Goal: Task Accomplishment & Management: Complete application form

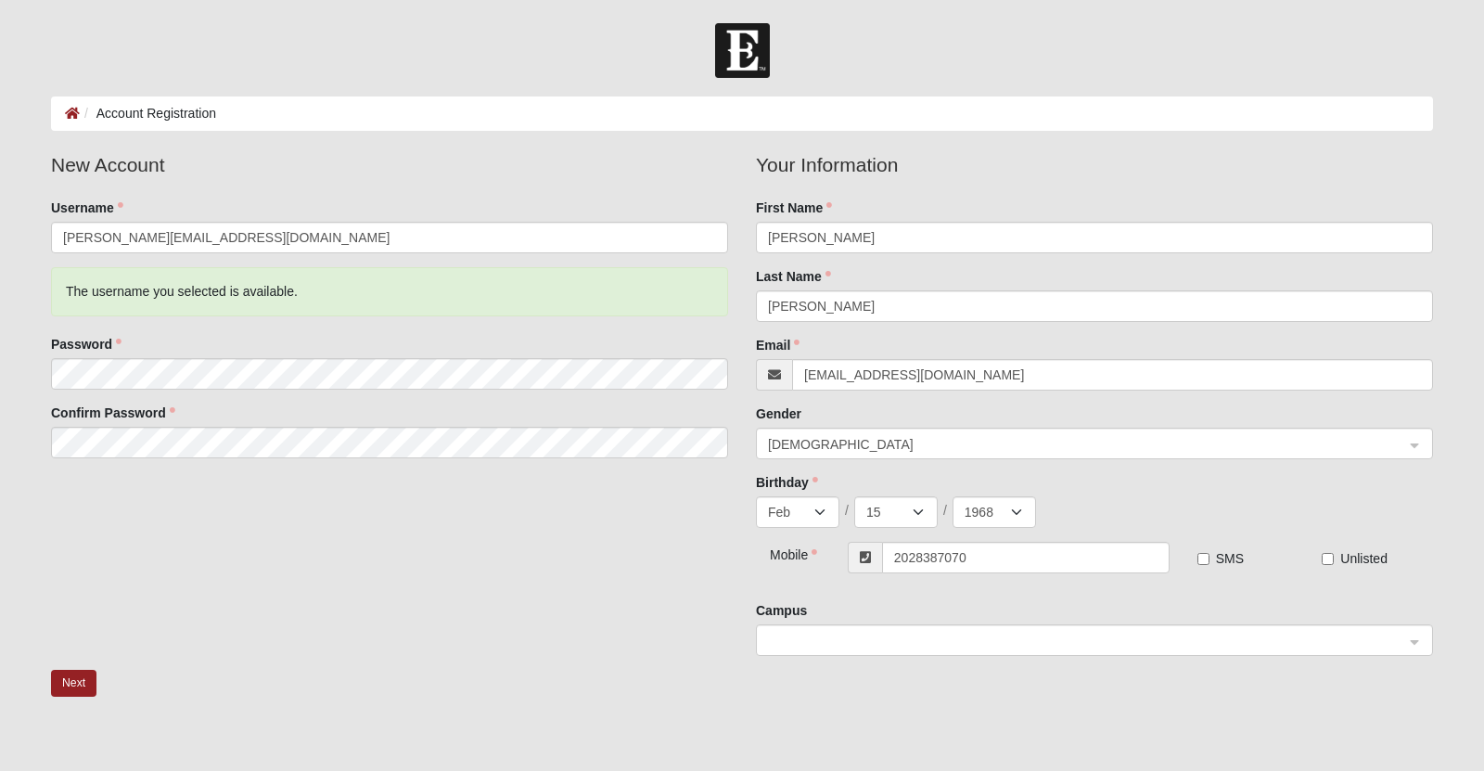
select select "2"
select select "15"
select select "1968"
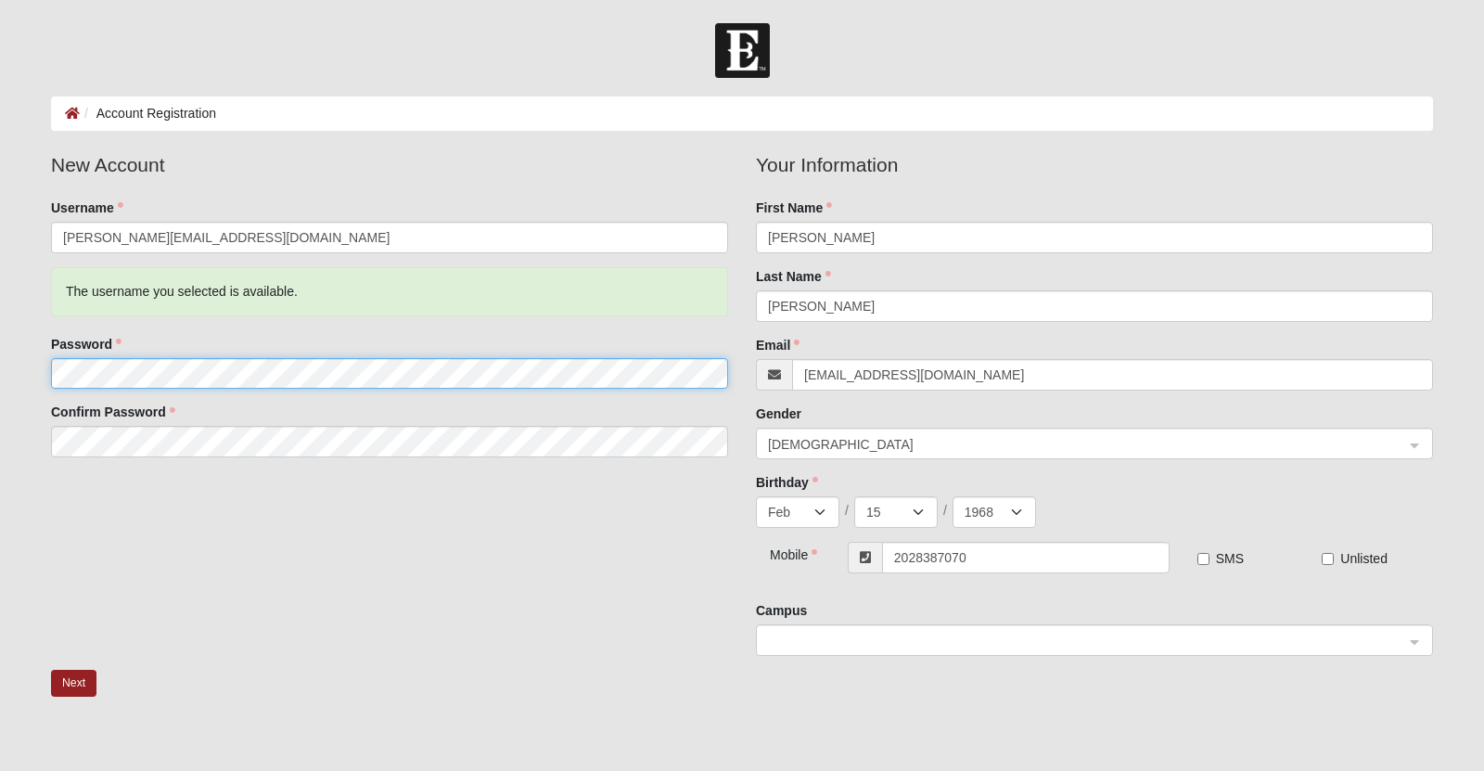
click at [51, 389] on div at bounding box center [51, 389] width 0 height 0
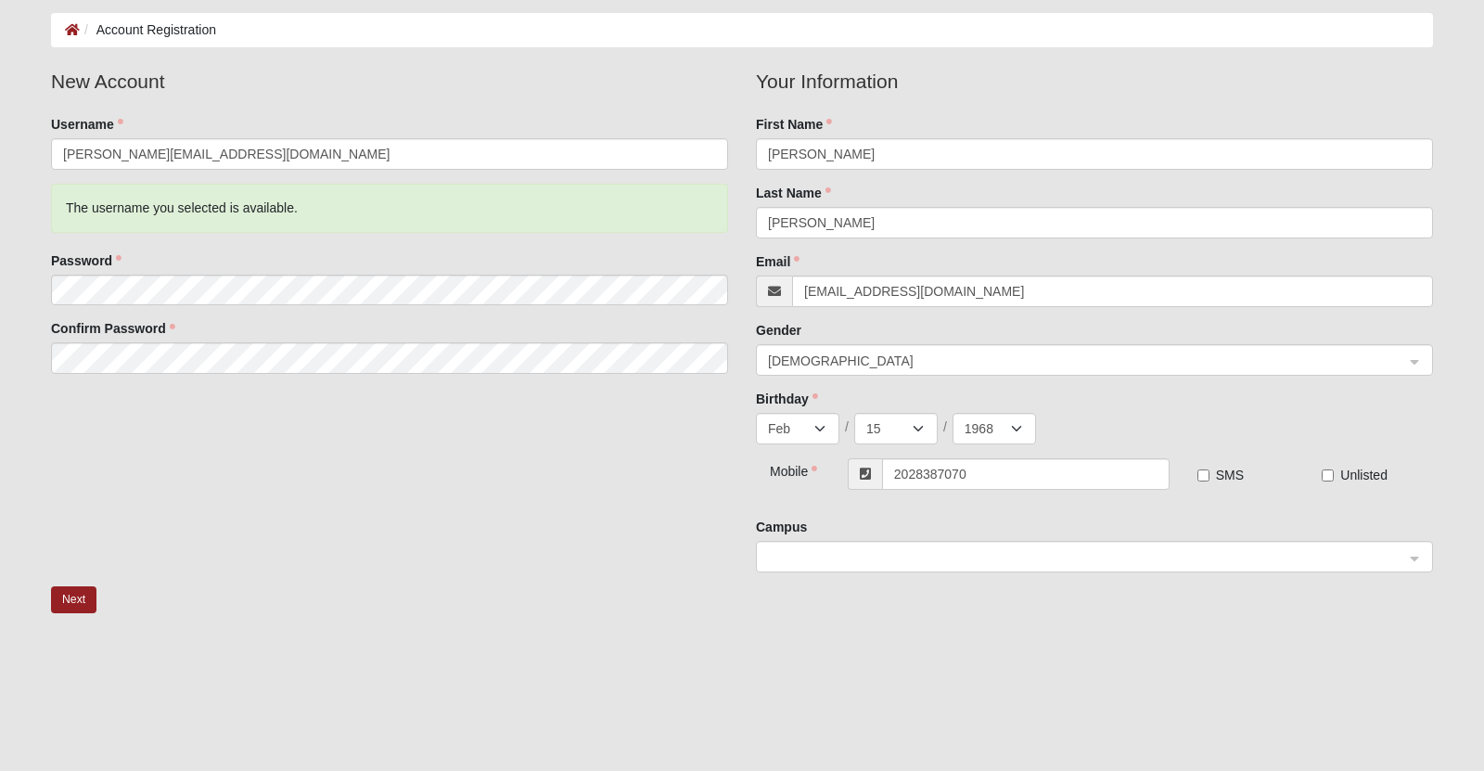
scroll to position [82, 0]
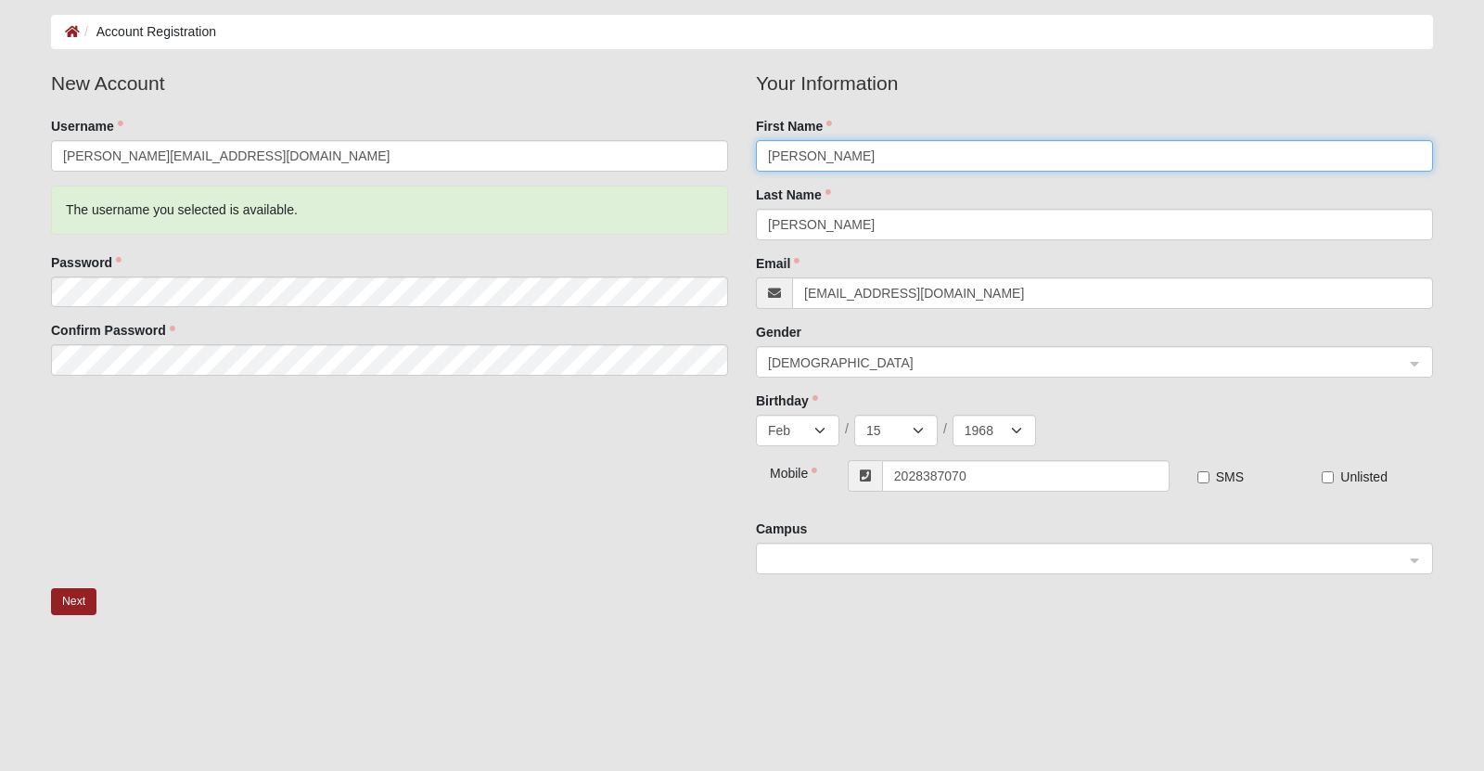
type input "Elaine"
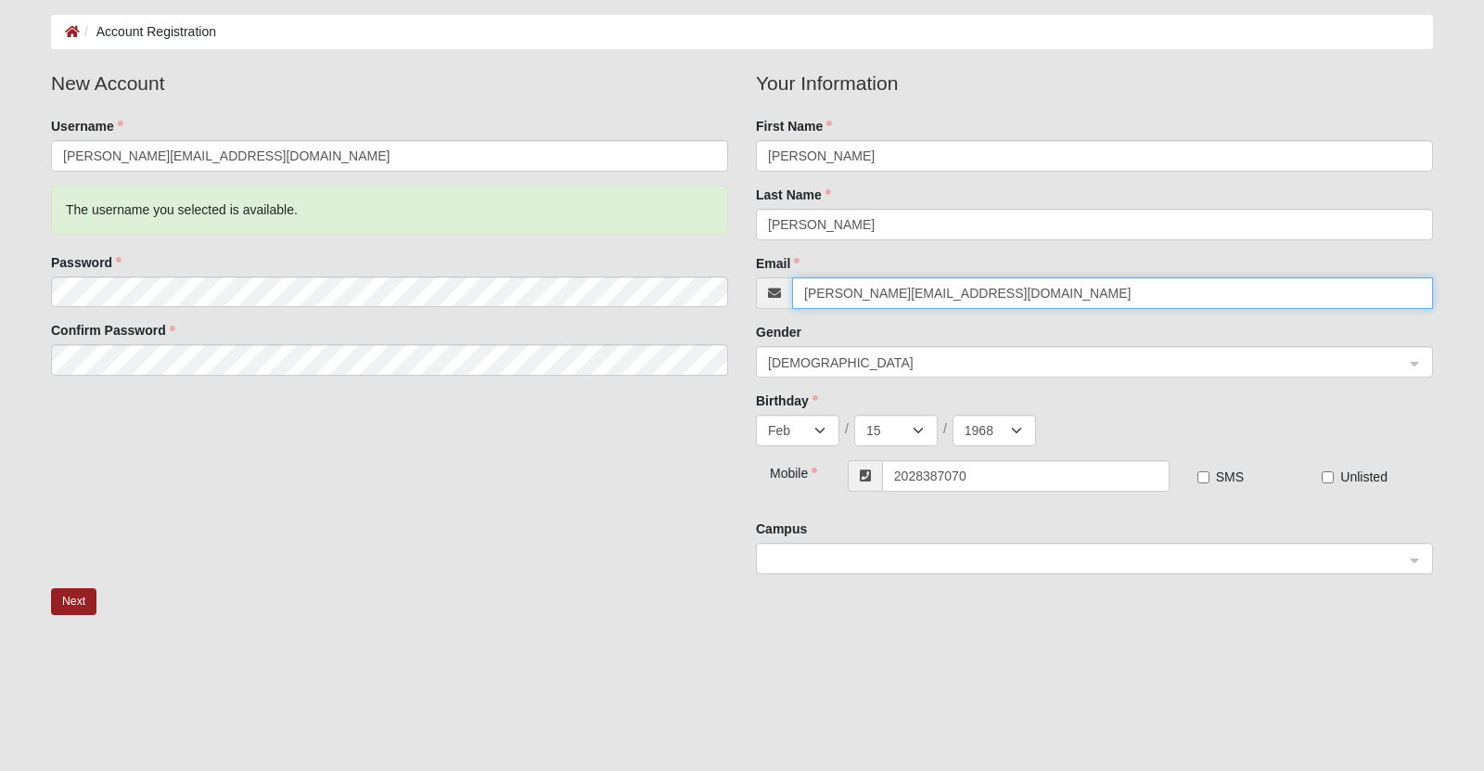
click at [792, 373] on span "Male" at bounding box center [1086, 362] width 636 height 20
type input "[PERSON_NAME][EMAIL_ADDRESS][DOMAIN_NAME]"
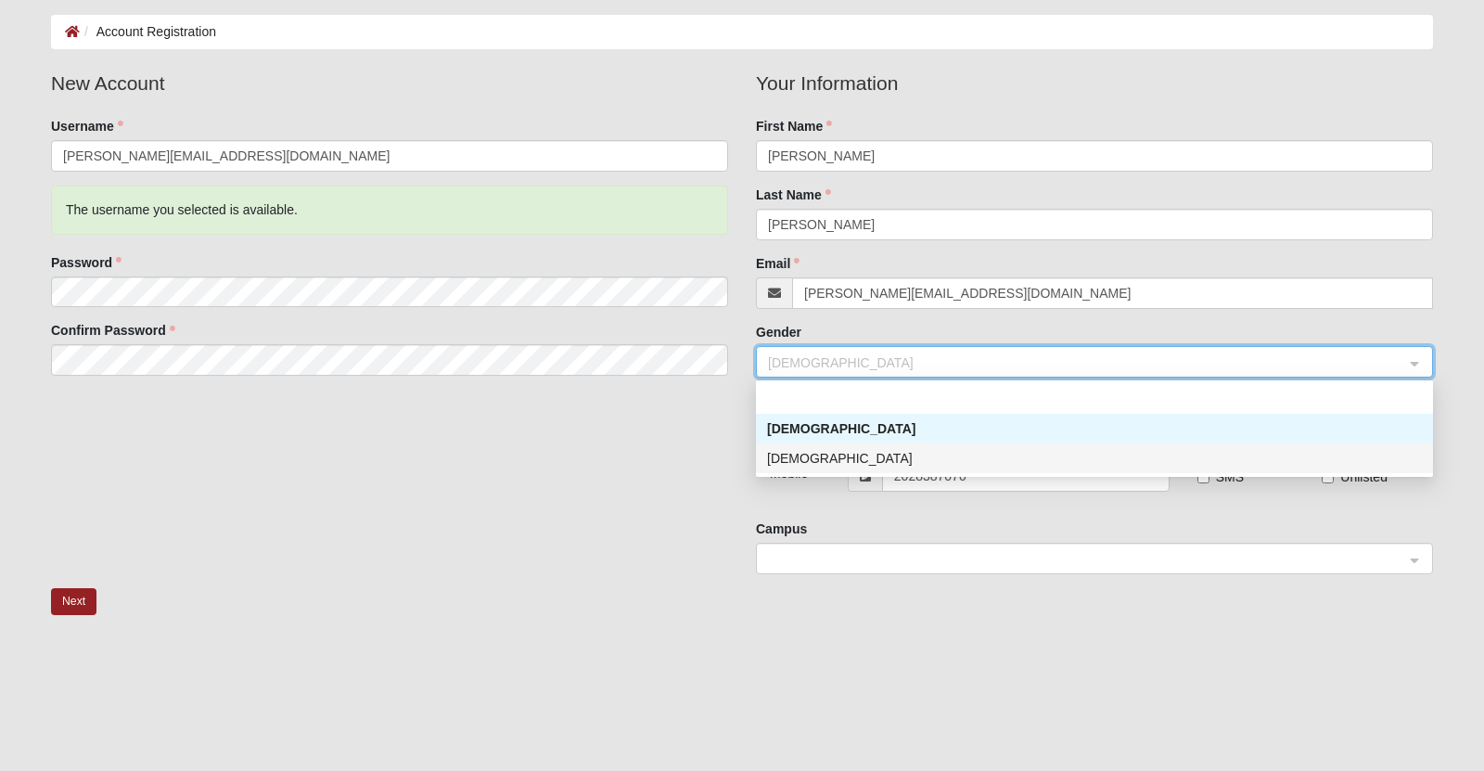
click at [787, 468] on div "Female" at bounding box center [1094, 458] width 655 height 20
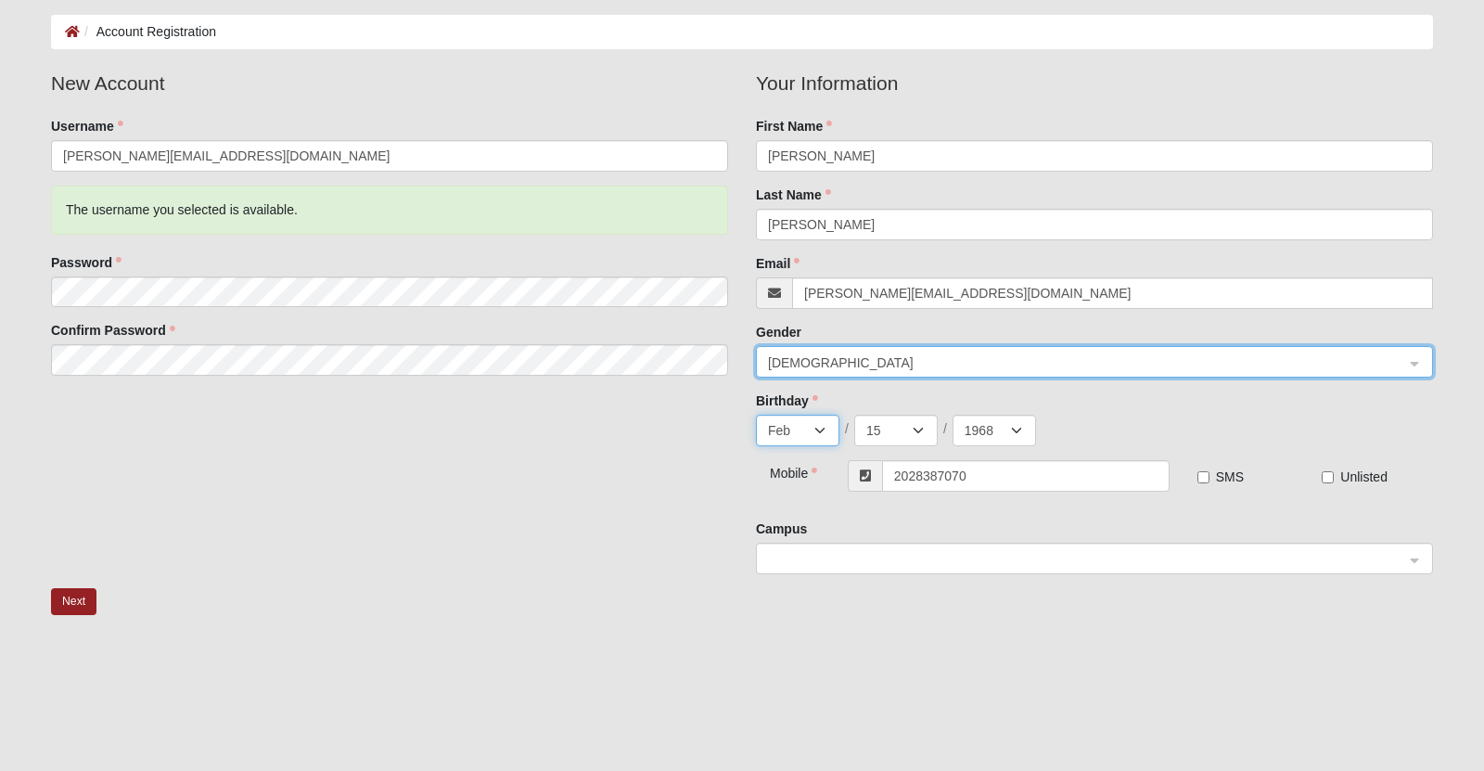
click at [825, 435] on select "Jan Feb Mar Apr May Jun Jul Aug Sep Oct Nov Dec" at bounding box center [797, 431] width 83 height 32
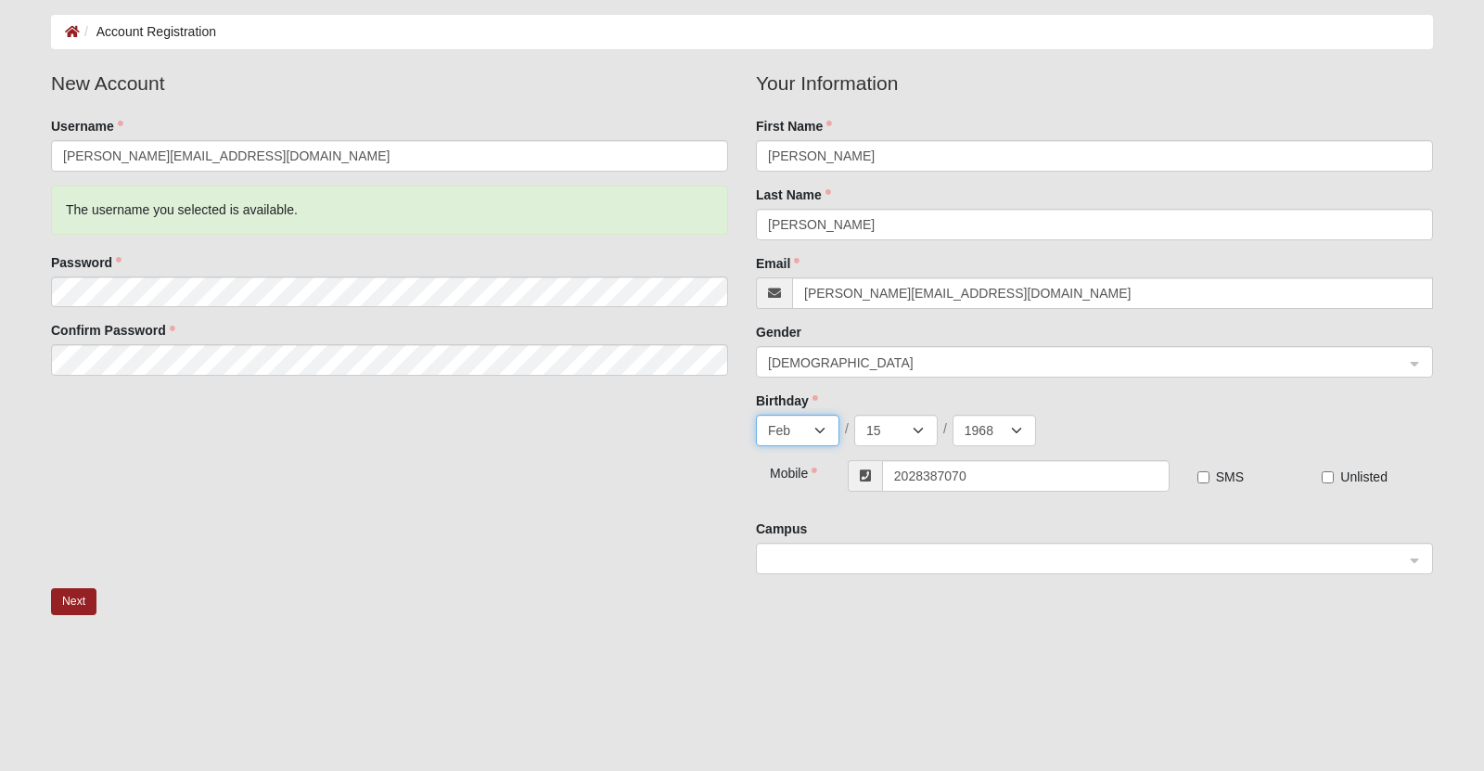
select select "1"
click at [756, 417] on select "Jan Feb Mar Apr May Jun Jul Aug Sep Oct Nov Dec" at bounding box center [797, 431] width 83 height 32
click at [914, 425] on select "1 2 3 4 5 6 7 8 9 10 11 12 13 14 15 16 17 18 19 20 21 22 23 24 25 26 27 28 29 3…" at bounding box center [895, 431] width 83 height 32
select select "12"
click at [854, 417] on select "1 2 3 4 5 6 7 8 9 10 11 12 13 14 15 16 17 18 19 20 21 22 23 24 25 26 27 28 29 3…" at bounding box center [895, 431] width 83 height 32
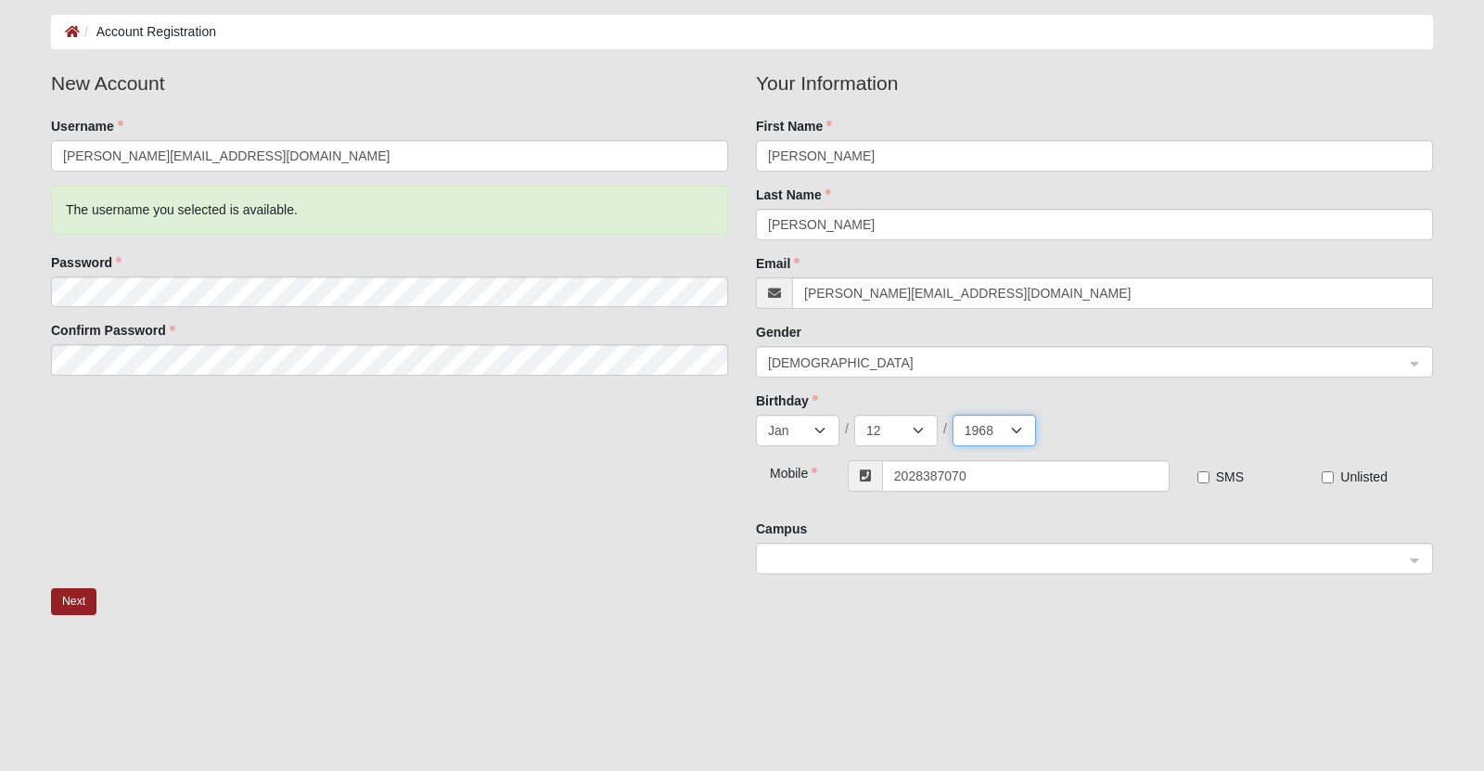
click at [1019, 429] on select "2025 2024 2023 2022 2021 2020 2019 2018 2017 2016 2015 2014 2013 2012 2011 2010…" at bounding box center [994, 431] width 83 height 32
select select "1969"
click at [953, 417] on select "2025 2024 2023 2022 2021 2020 2019 2018 2017 2016 2015 2014 2013 2012 2011 2010…" at bounding box center [994, 431] width 83 height 32
click at [977, 488] on input "2028387070" at bounding box center [1026, 476] width 288 height 32
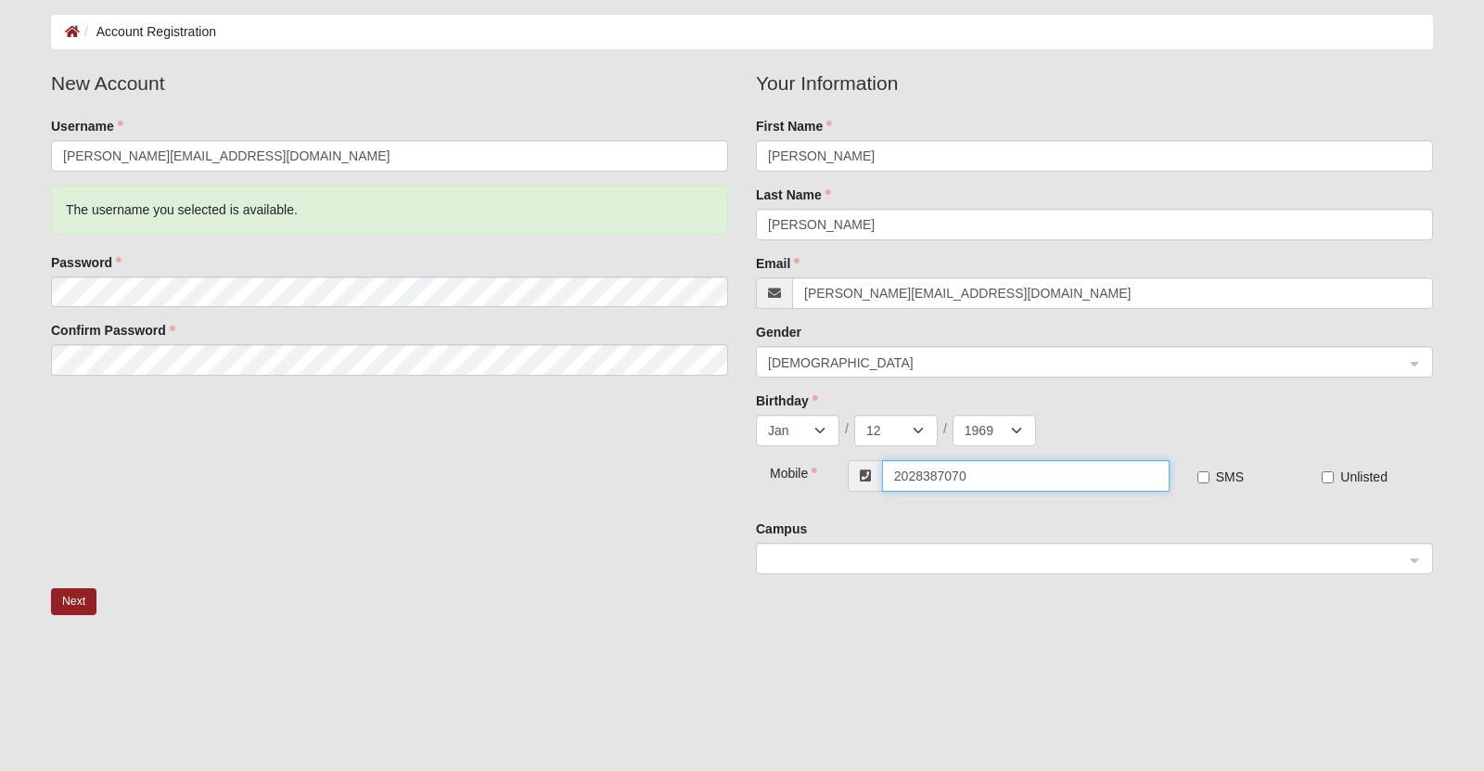
click at [977, 488] on input "2028387070" at bounding box center [1026, 476] width 288 height 32
type input "[PHONE_NUMBER]"
click at [1201, 486] on label "SMS" at bounding box center [1220, 476] width 46 height 19
click at [1201, 483] on input "SMS" at bounding box center [1203, 477] width 12 height 12
checkbox input "true"
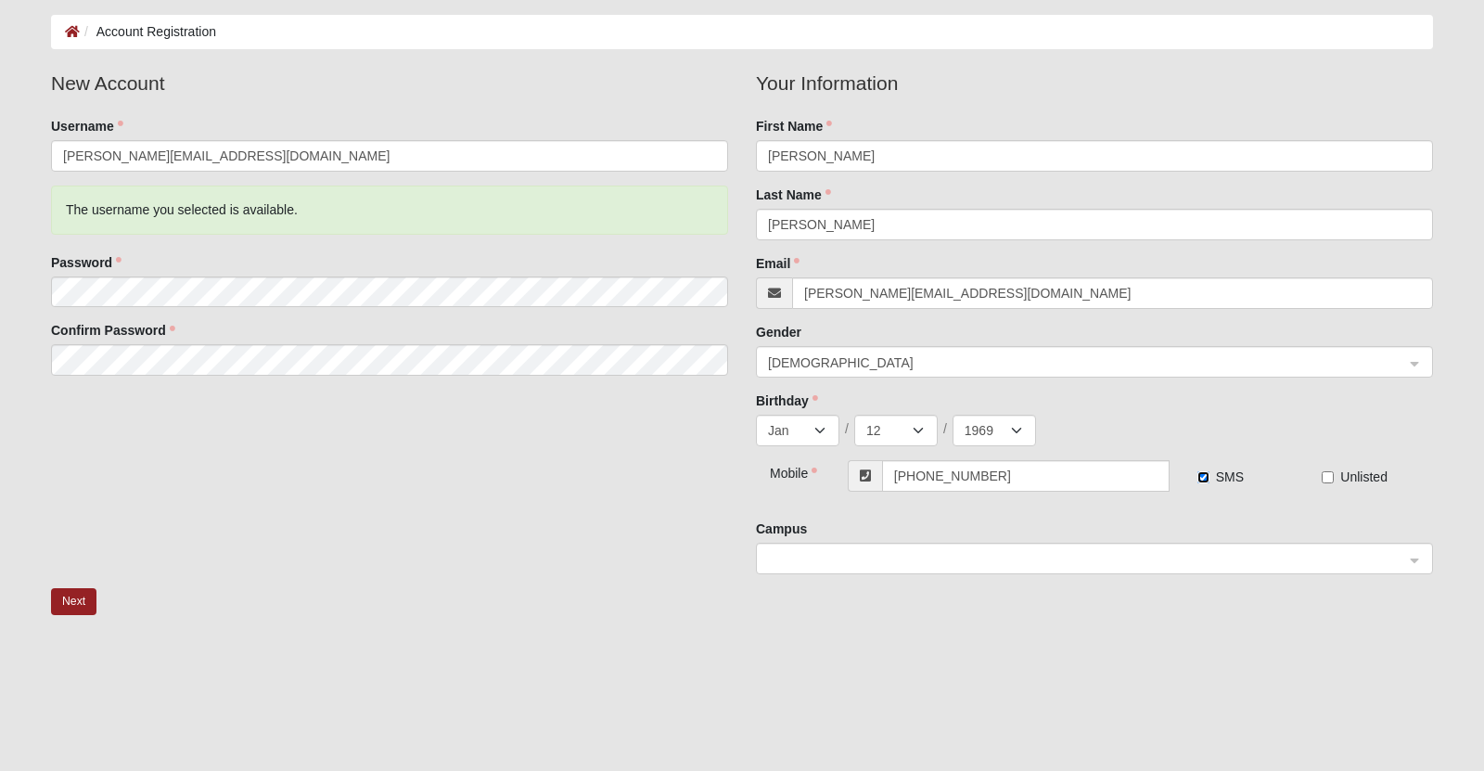
click at [905, 558] on span at bounding box center [1086, 559] width 636 height 20
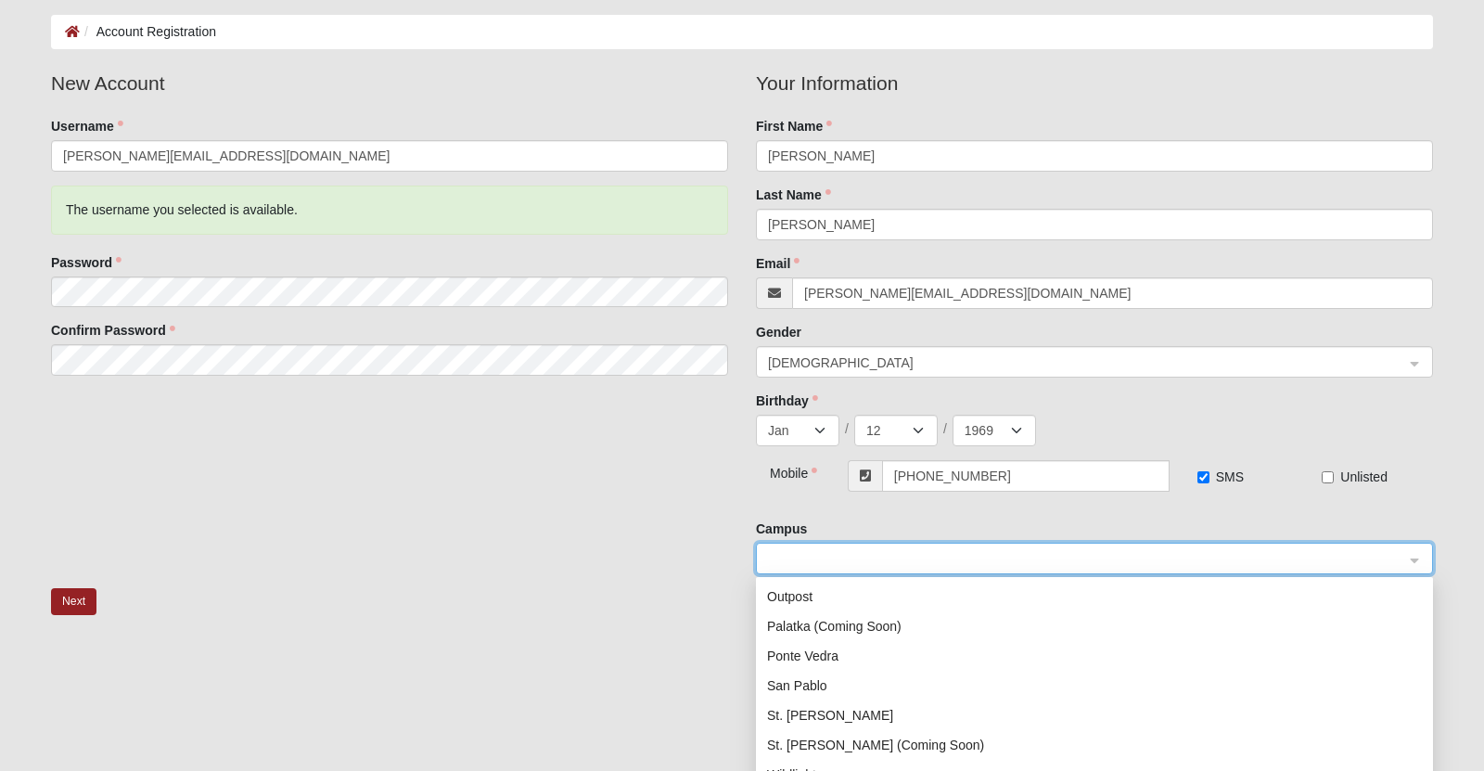
scroll to position [196, 0]
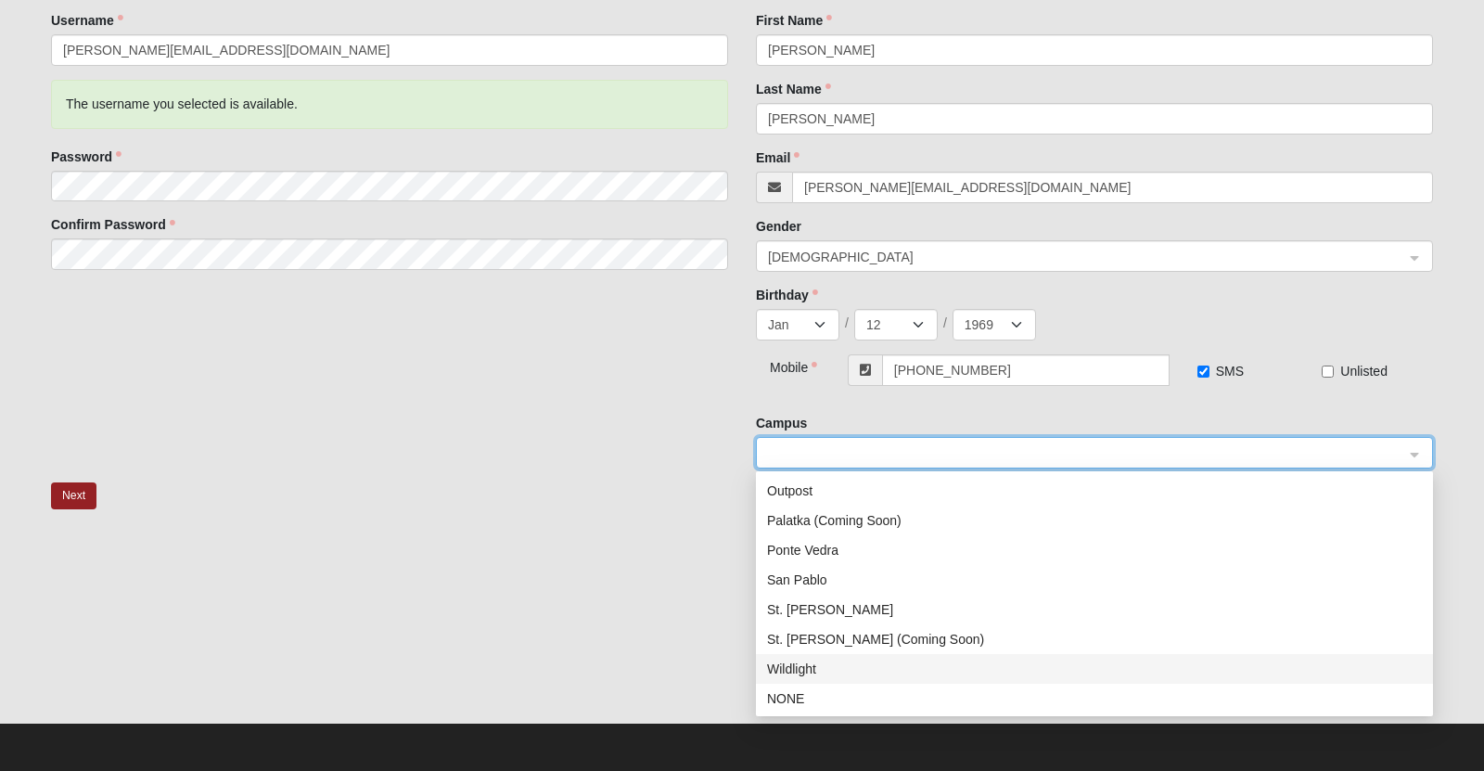
click at [803, 664] on div "Wildlight" at bounding box center [1094, 668] width 655 height 20
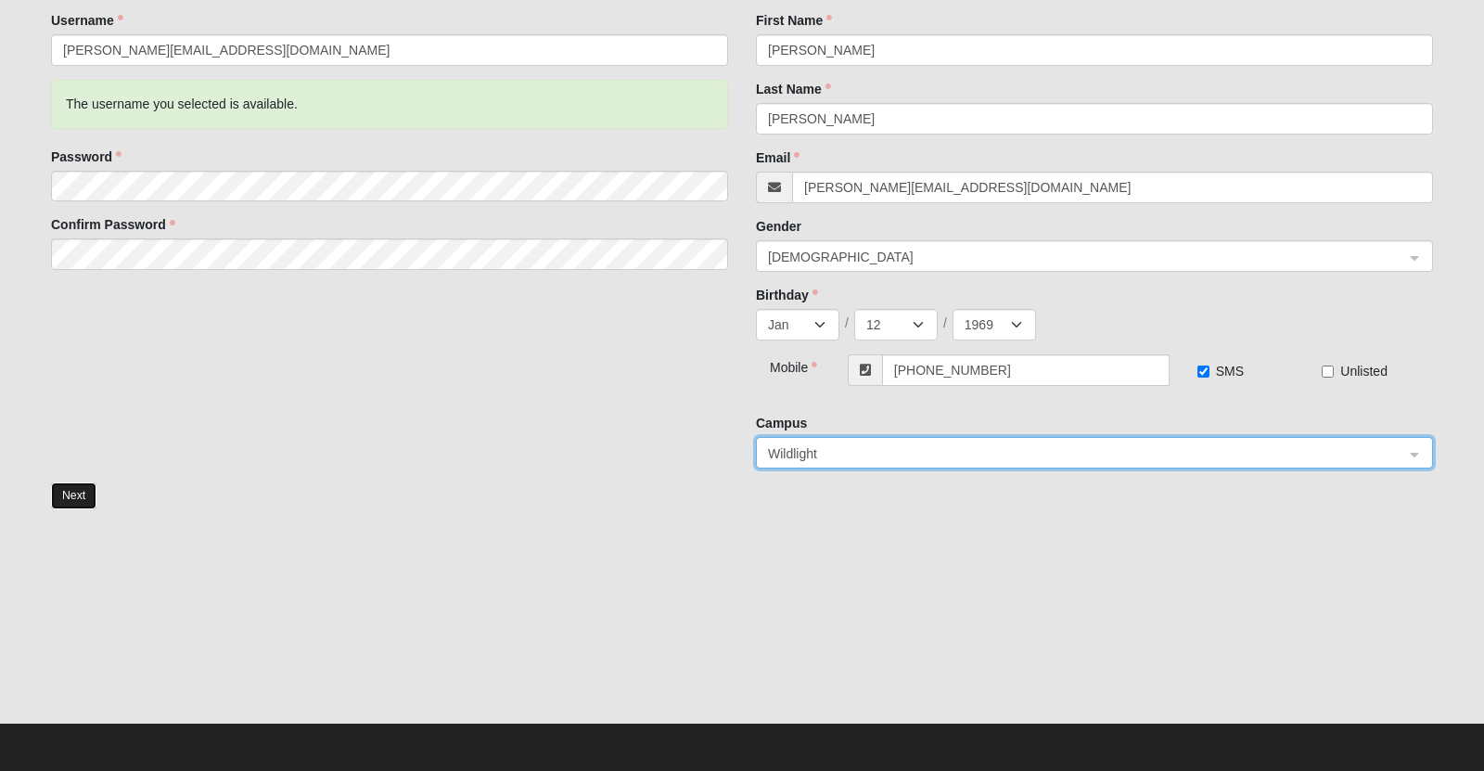
click at [76, 498] on button "Next" at bounding box center [73, 495] width 45 height 27
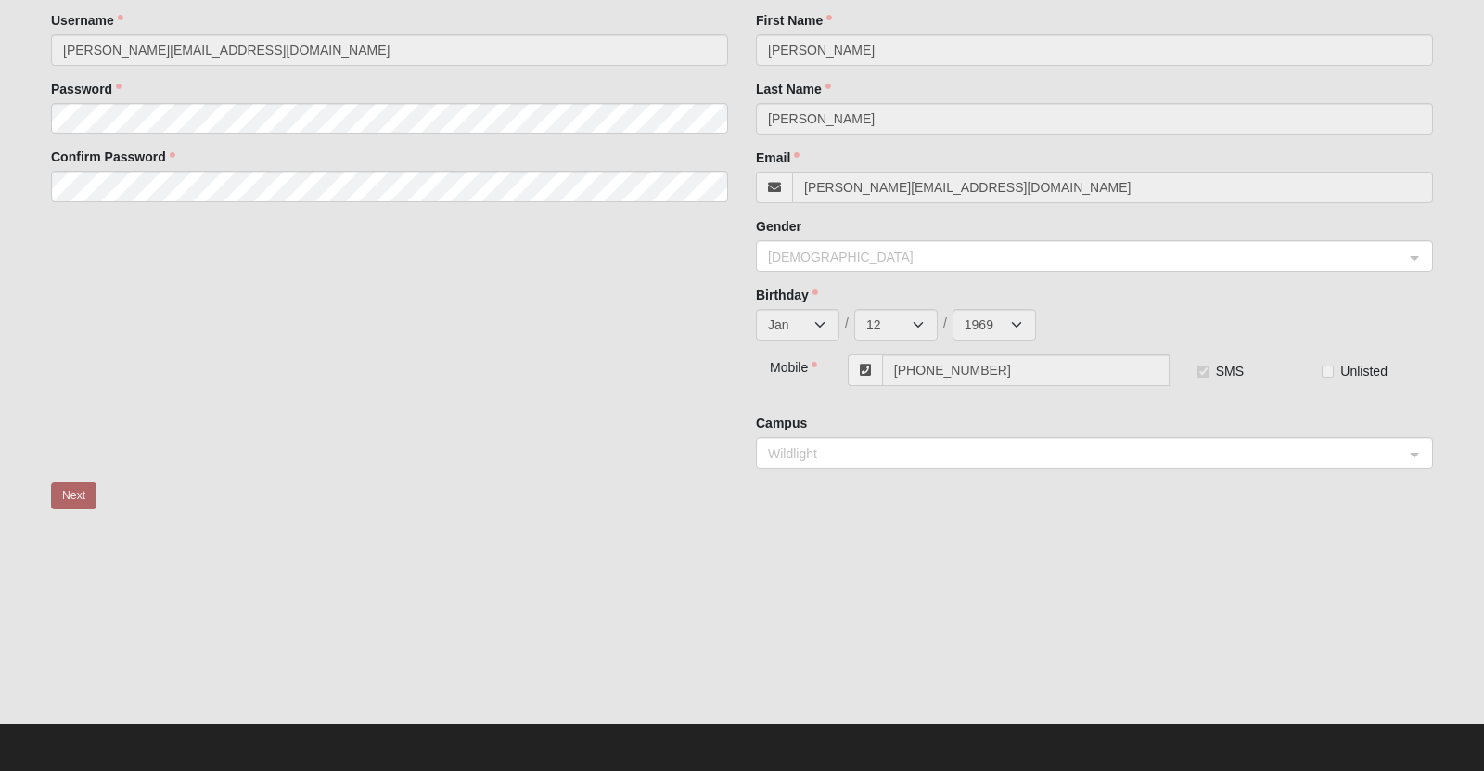
scroll to position [0, 0]
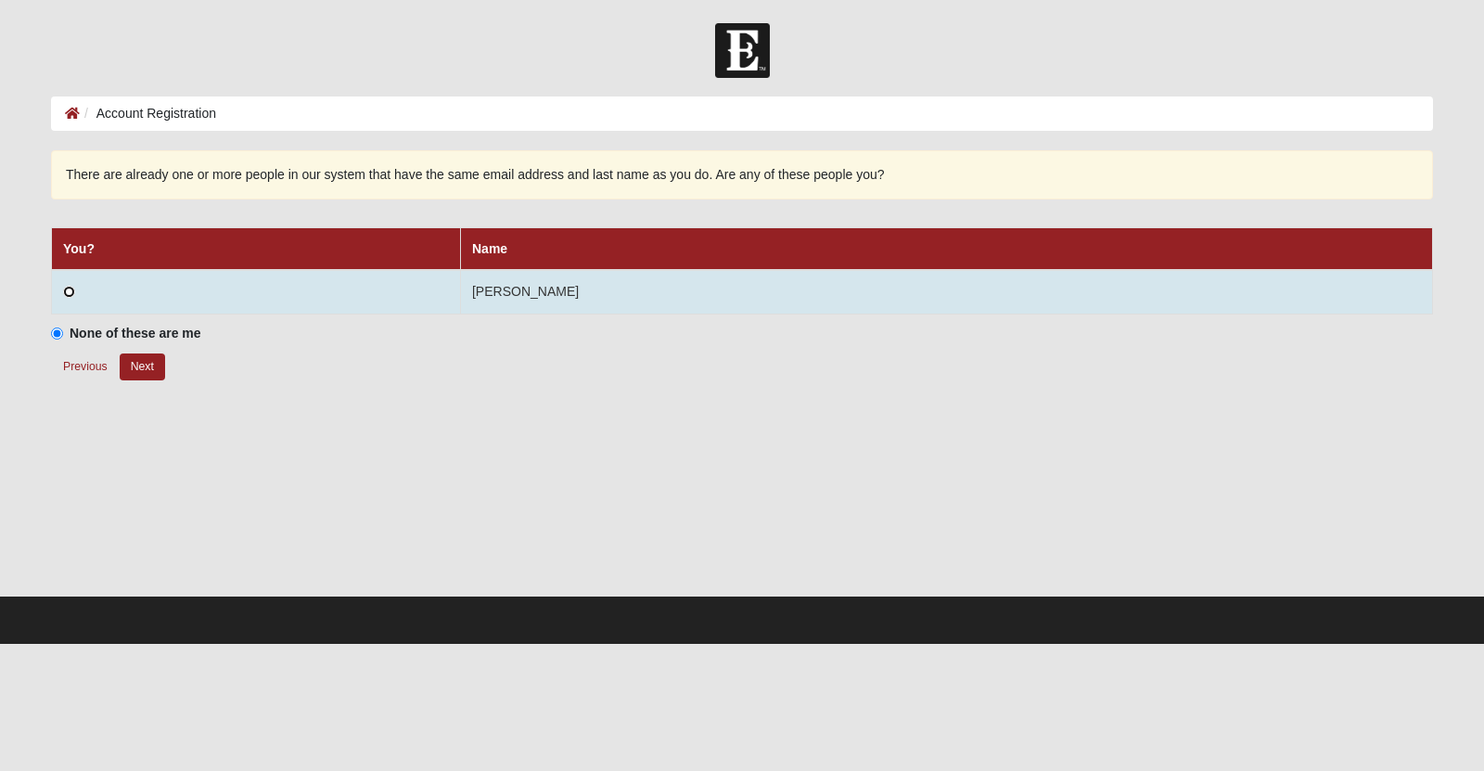
click at [68, 298] on input "radio" at bounding box center [69, 292] width 12 height 12
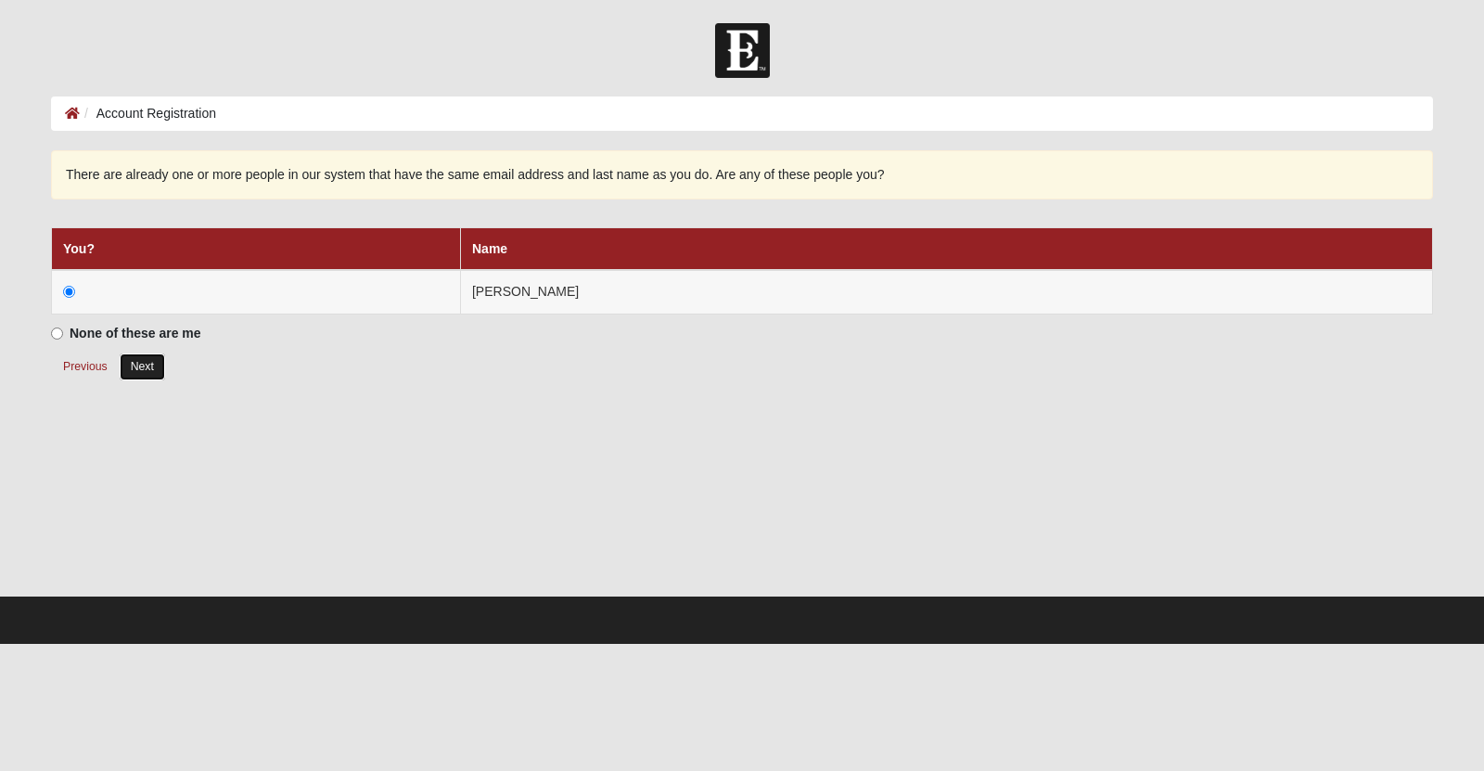
click at [154, 376] on button "Next" at bounding box center [142, 366] width 45 height 27
radio input "true"
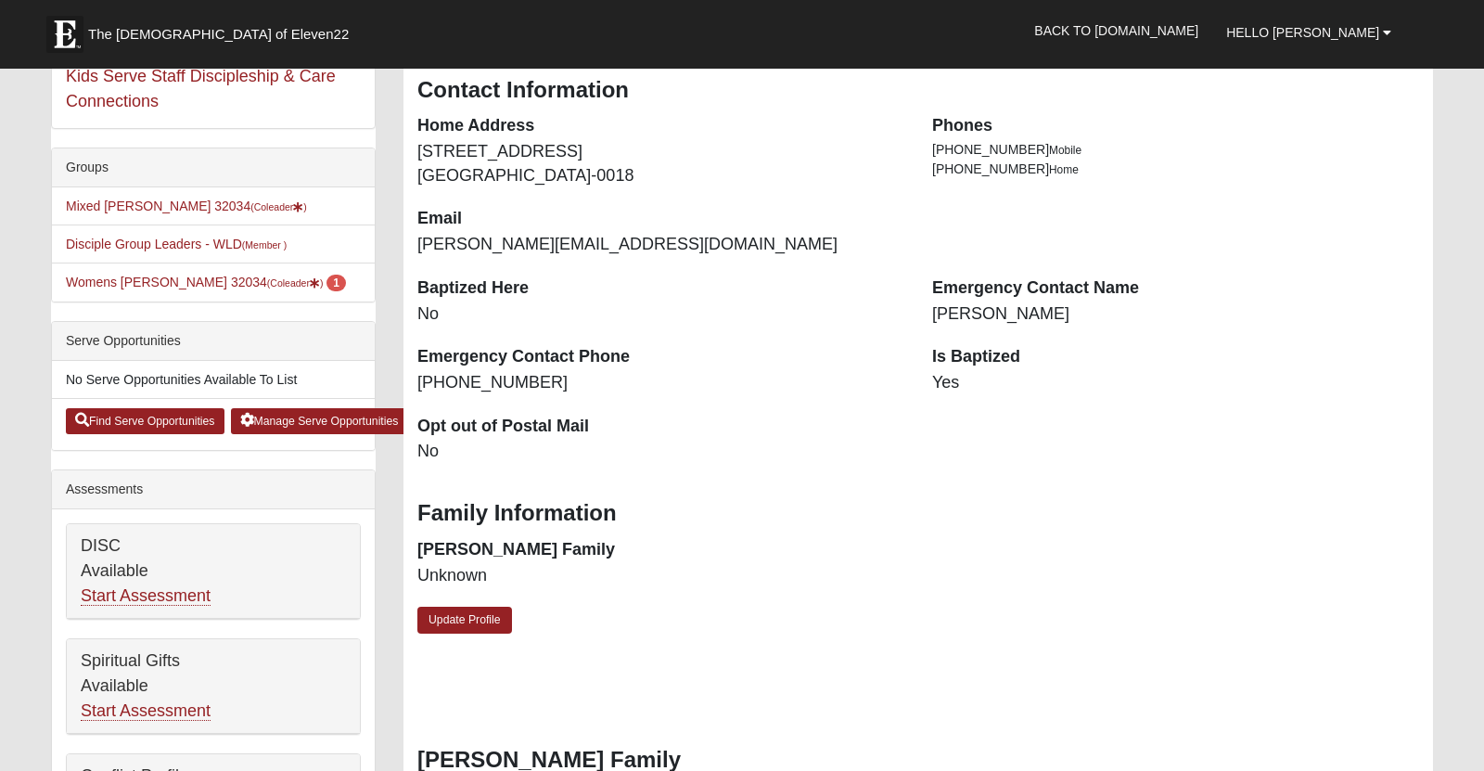
scroll to position [363, 0]
click at [148, 212] on link "Mixed [PERSON_NAME] 32034 (Coleader )" at bounding box center [186, 205] width 241 height 15
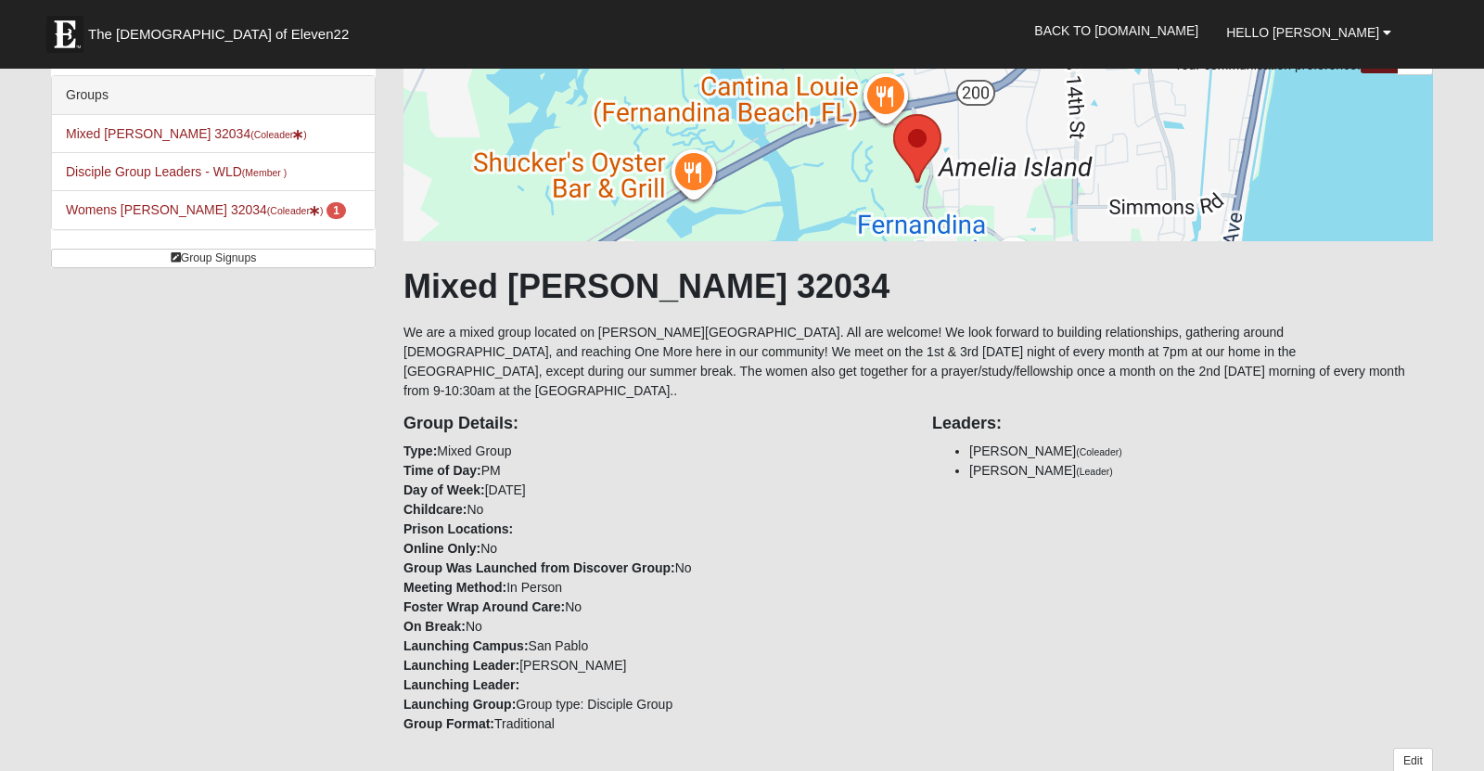
scroll to position [95, 0]
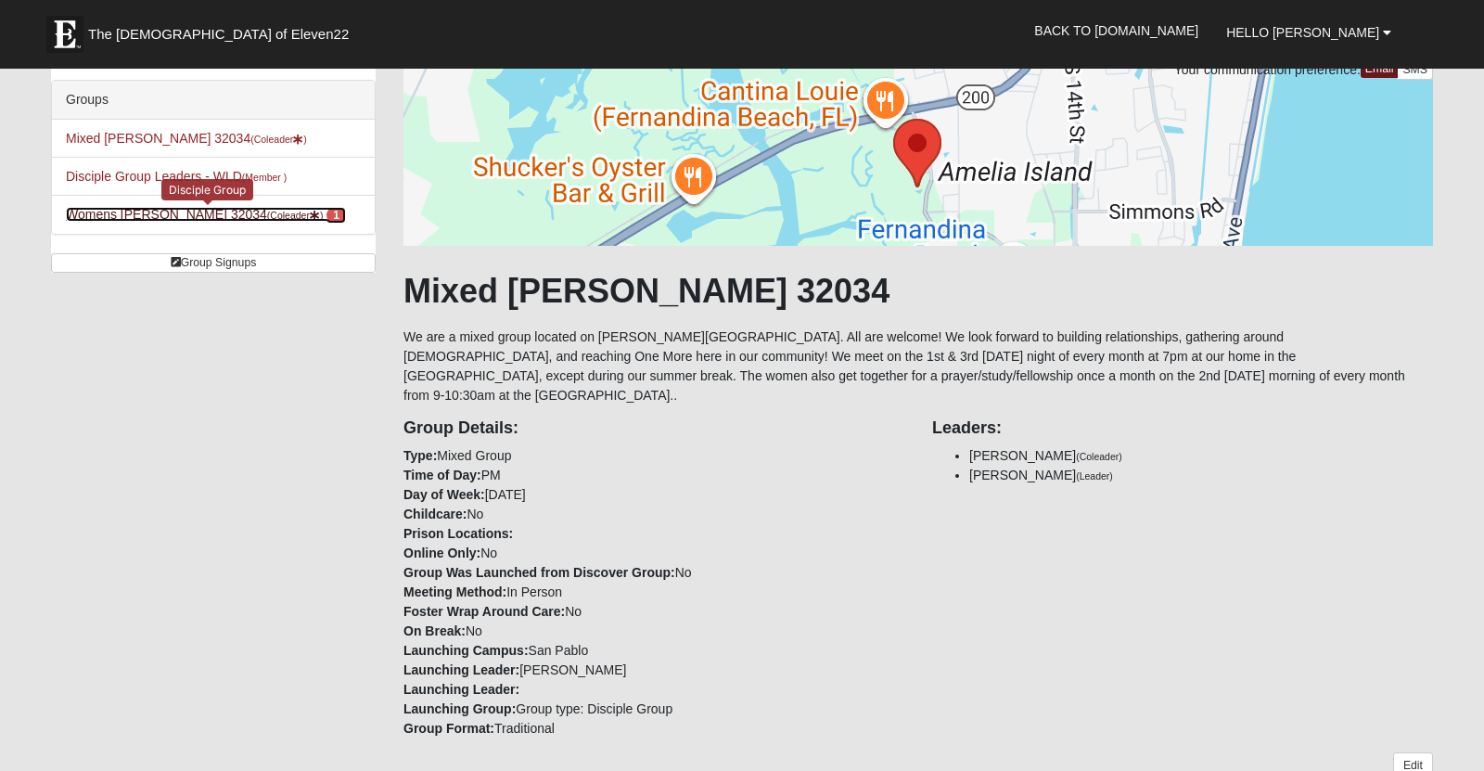
click at [164, 222] on link "Womens Sanders 32034 (Coleader ) 1" at bounding box center [206, 214] width 280 height 15
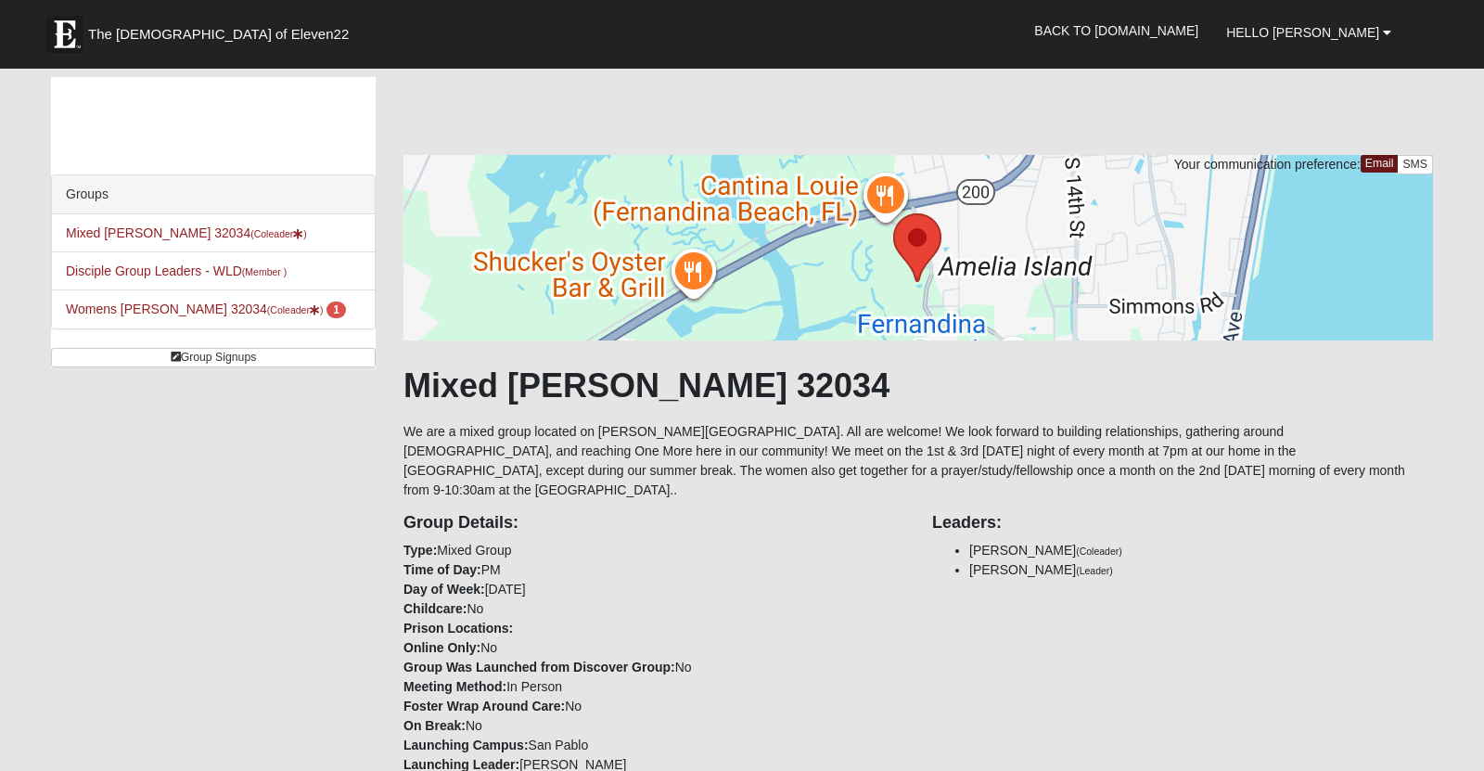
scroll to position [95, 0]
